Goal: Information Seeking & Learning: Understand process/instructions

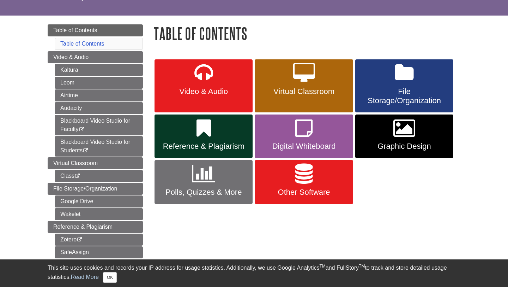
scroll to position [64, 0]
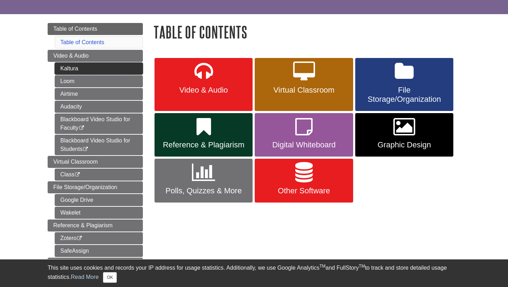
click at [77, 72] on link "Kaltura" at bounding box center [99, 68] width 88 height 12
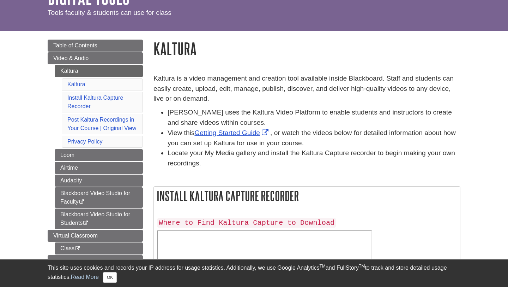
scroll to position [48, 0]
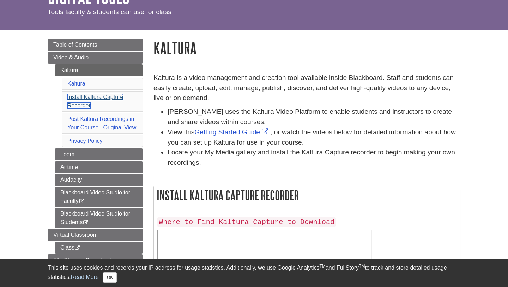
click at [105, 100] on link "Install Kaltura Capture Recorder" at bounding box center [95, 101] width 56 height 14
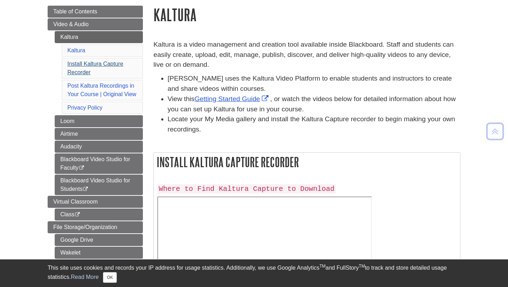
scroll to position [82, 0]
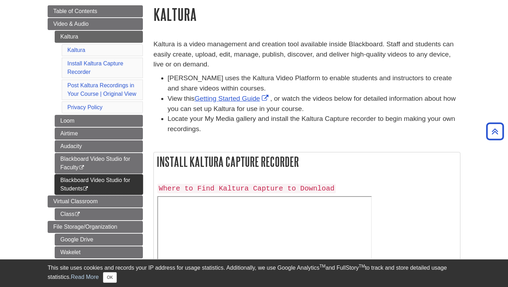
click at [85, 180] on link "Blackboard Video Studio for Students This link opens in a new window" at bounding box center [99, 184] width 88 height 20
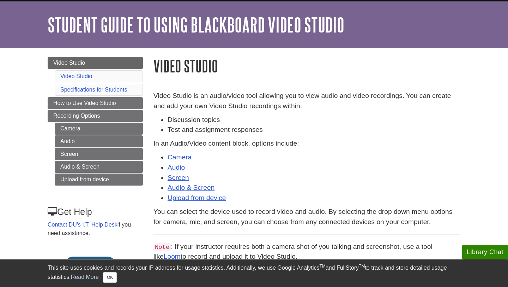
scroll to position [20, 0]
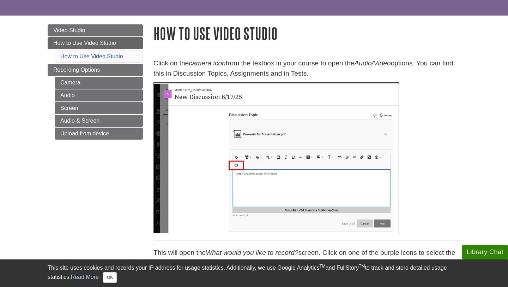
scroll to position [50, 0]
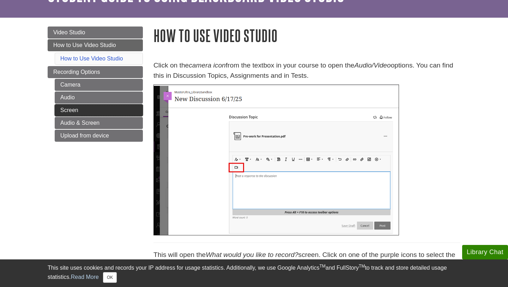
click at [85, 112] on link "Screen" at bounding box center [99, 110] width 88 height 12
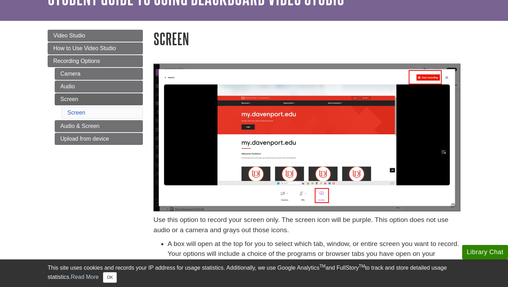
scroll to position [44, 0]
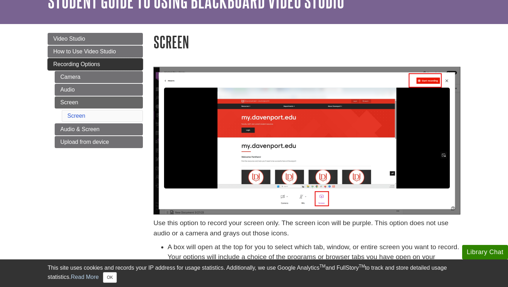
click at [85, 64] on span "Recording Options" at bounding box center [76, 64] width 47 height 6
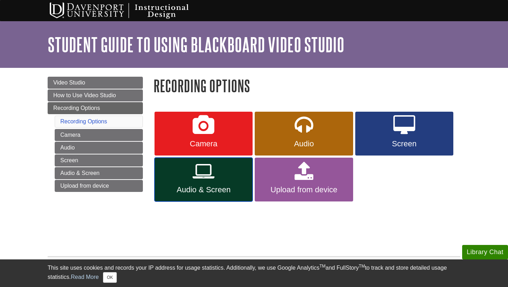
click at [212, 181] on icon at bounding box center [204, 171] width 22 height 20
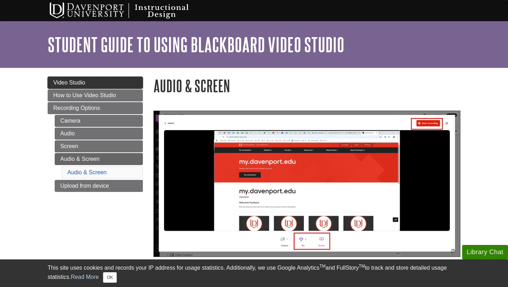
click at [84, 85] on span "Video Studio" at bounding box center [69, 82] width 32 height 6
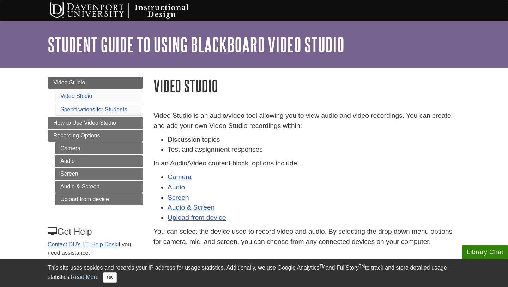
click at [91, 99] on li "Video Studio" at bounding box center [99, 96] width 88 height 12
click at [85, 98] on link "Video Studio" at bounding box center [76, 96] width 32 height 6
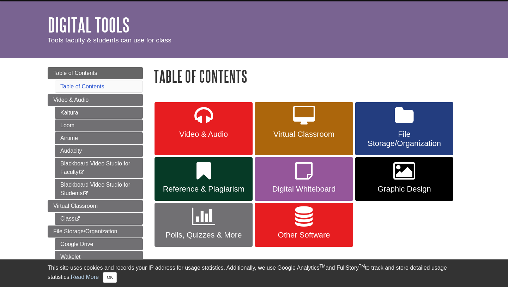
scroll to position [31, 0]
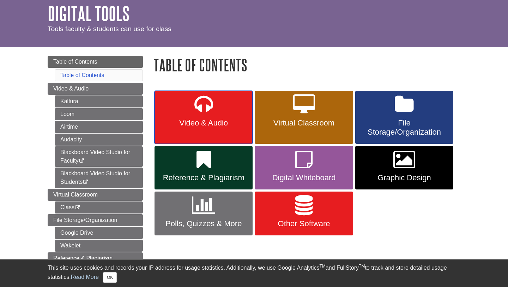
click at [208, 120] on span "Video & Audio" at bounding box center [204, 122] width 88 height 9
